Goal: Task Accomplishment & Management: Manage account settings

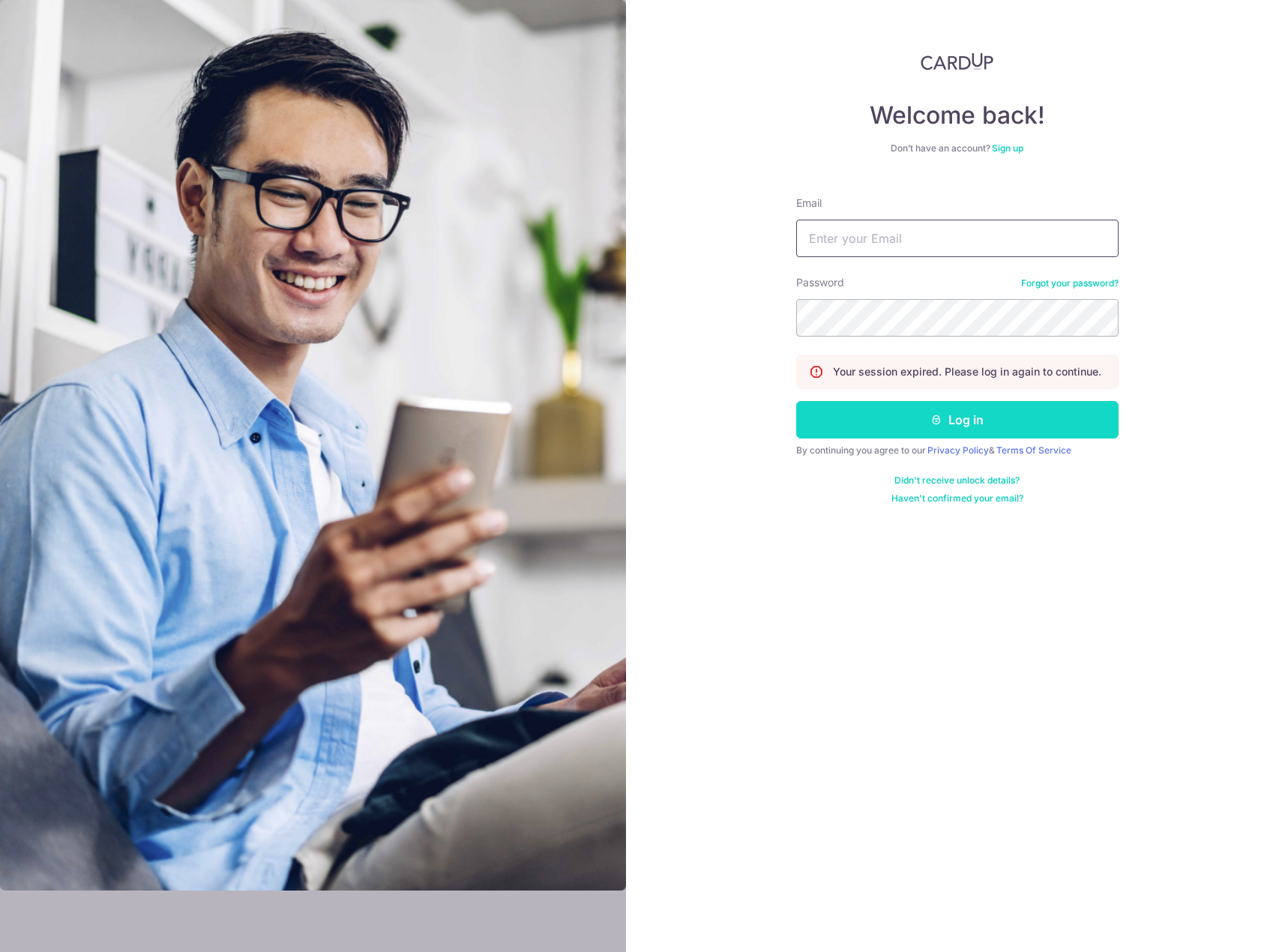
type input "[EMAIL_ADDRESS][DOMAIN_NAME]"
click at [977, 430] on button "Log in" at bounding box center [957, 419] width 322 height 37
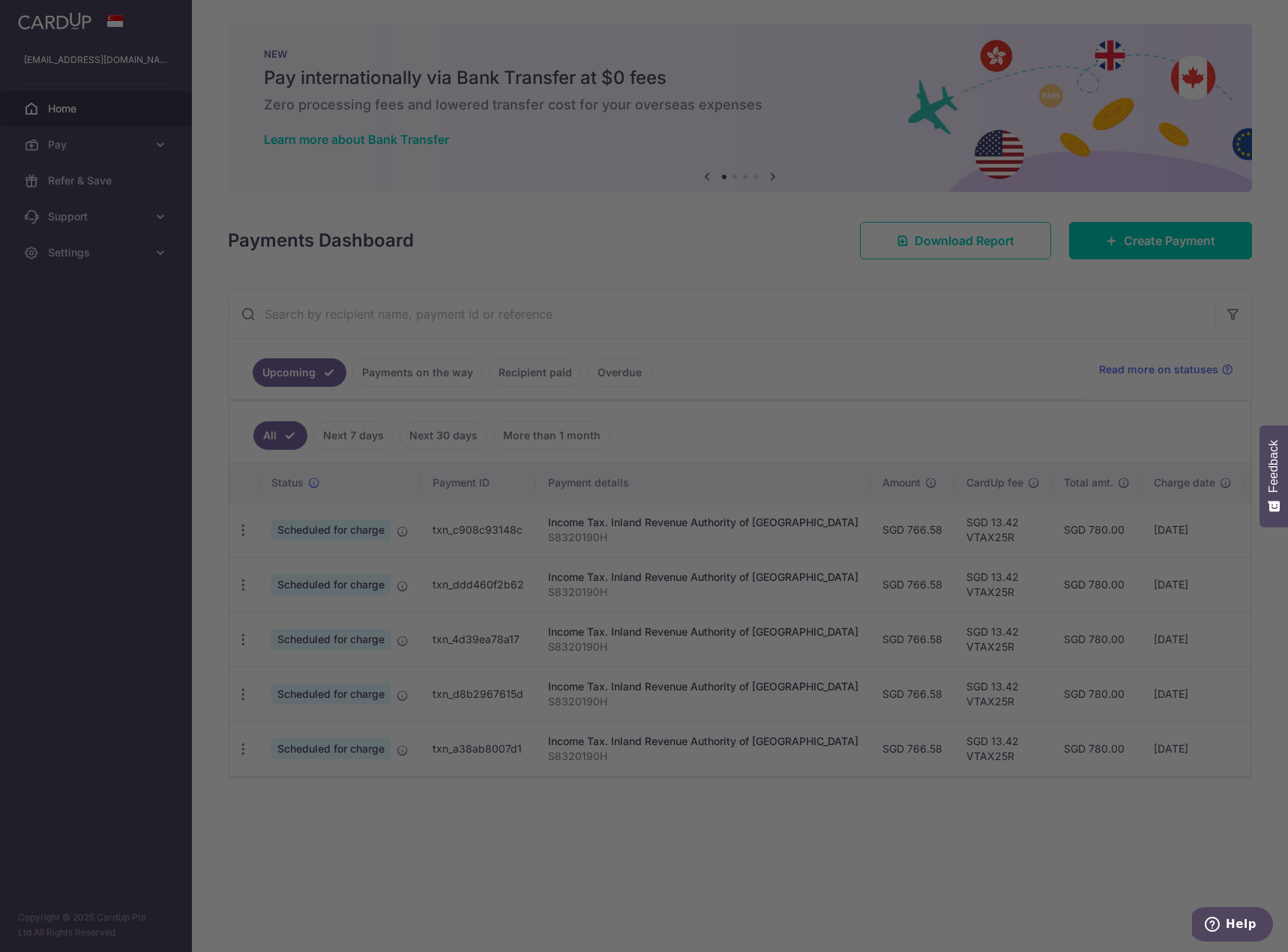
drag, startPoint x: 1010, startPoint y: 531, endPoint x: 1166, endPoint y: 531, distance: 156.0
click at [1166, 531] on body "[EMAIL_ADDRESS][DOMAIN_NAME] Home Pay Payments Recipients Cards Refer & Save Su…" at bounding box center [644, 476] width 1288 height 952
